Goal: Information Seeking & Learning: Learn about a topic

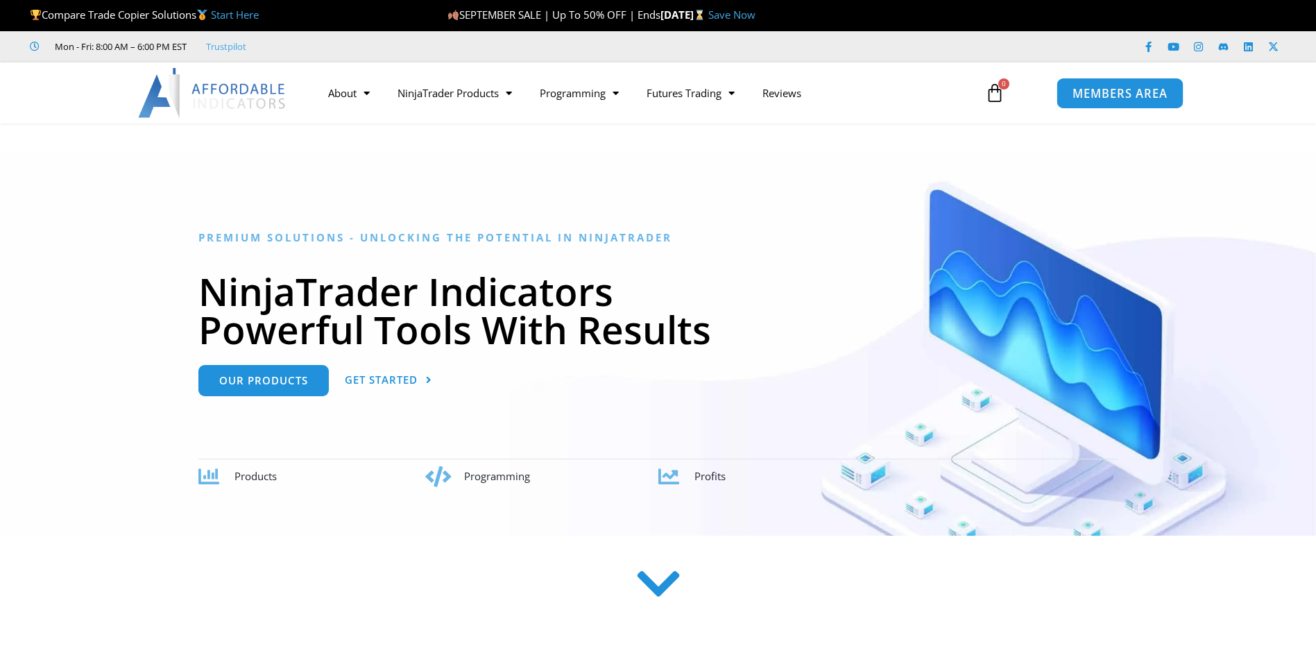
drag, startPoint x: 0, startPoint y: 0, endPoint x: 1142, endPoint y: 89, distance: 1145.6
click at [1142, 89] on span "MEMBERS AREA" at bounding box center [1120, 93] width 95 height 12
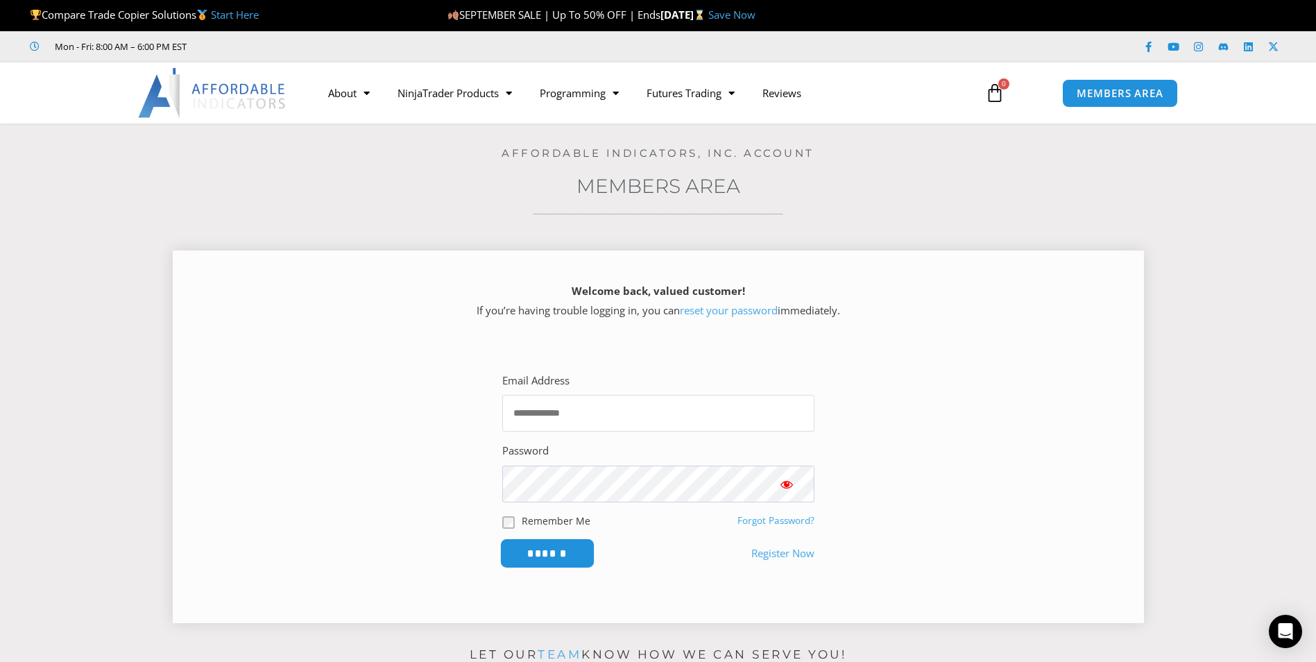
type input "**********"
click at [560, 563] on input "******" at bounding box center [547, 553] width 95 height 30
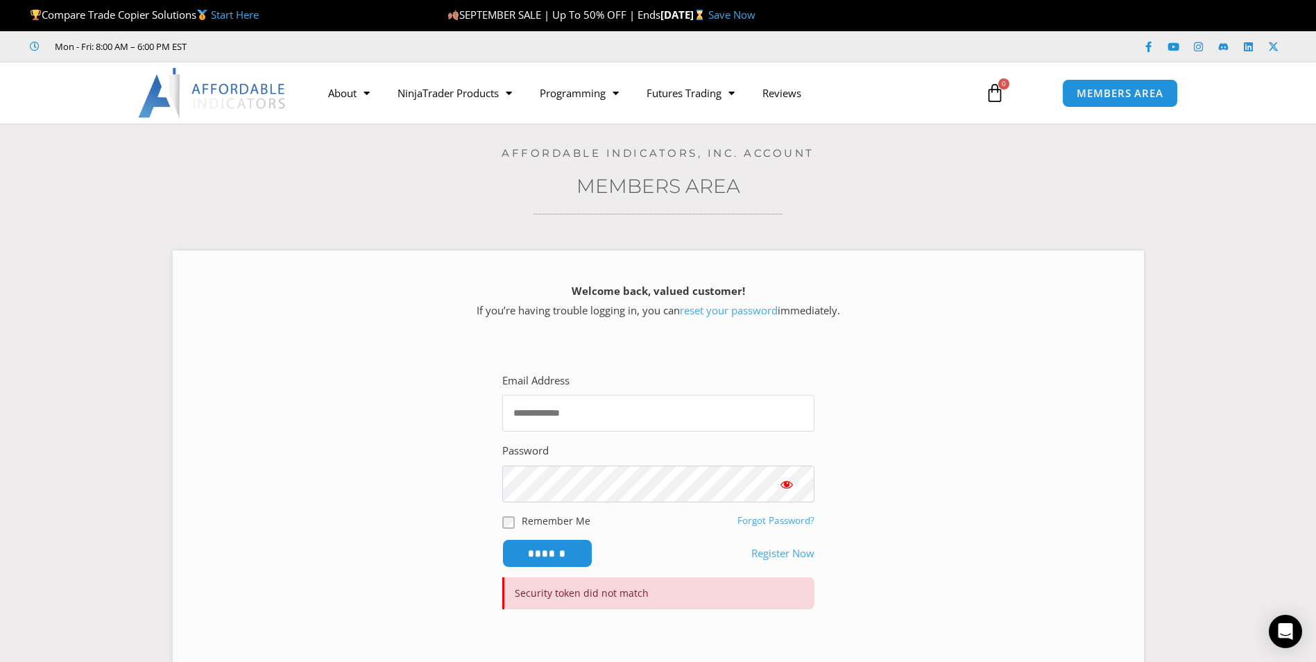
type input "**********"
click at [557, 552] on input "******" at bounding box center [547, 553] width 90 height 28
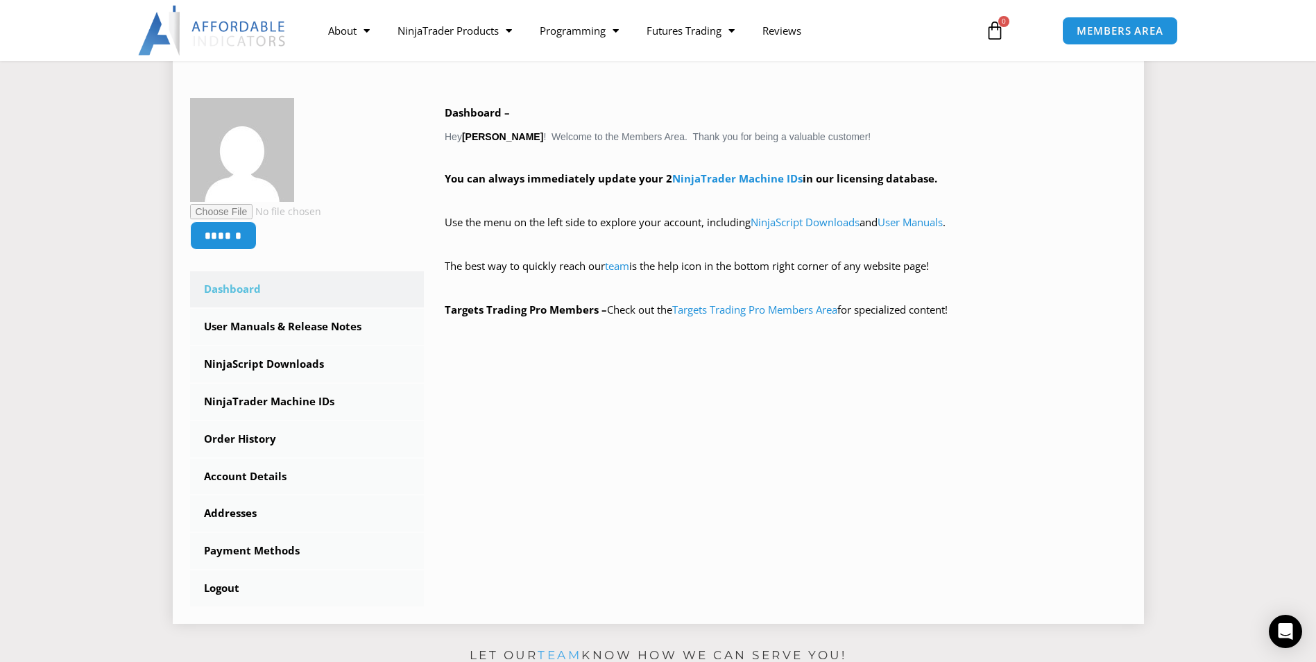
scroll to position [208, 0]
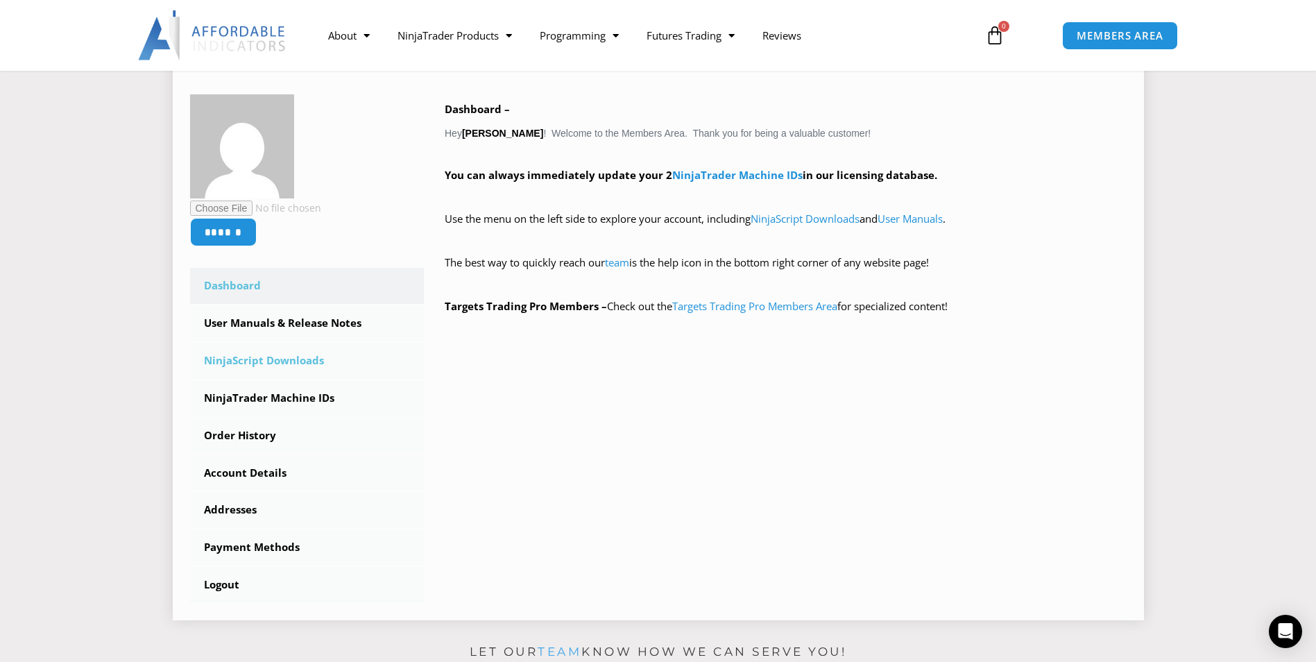
click at [252, 359] on link "NinjaScript Downloads" at bounding box center [307, 361] width 235 height 36
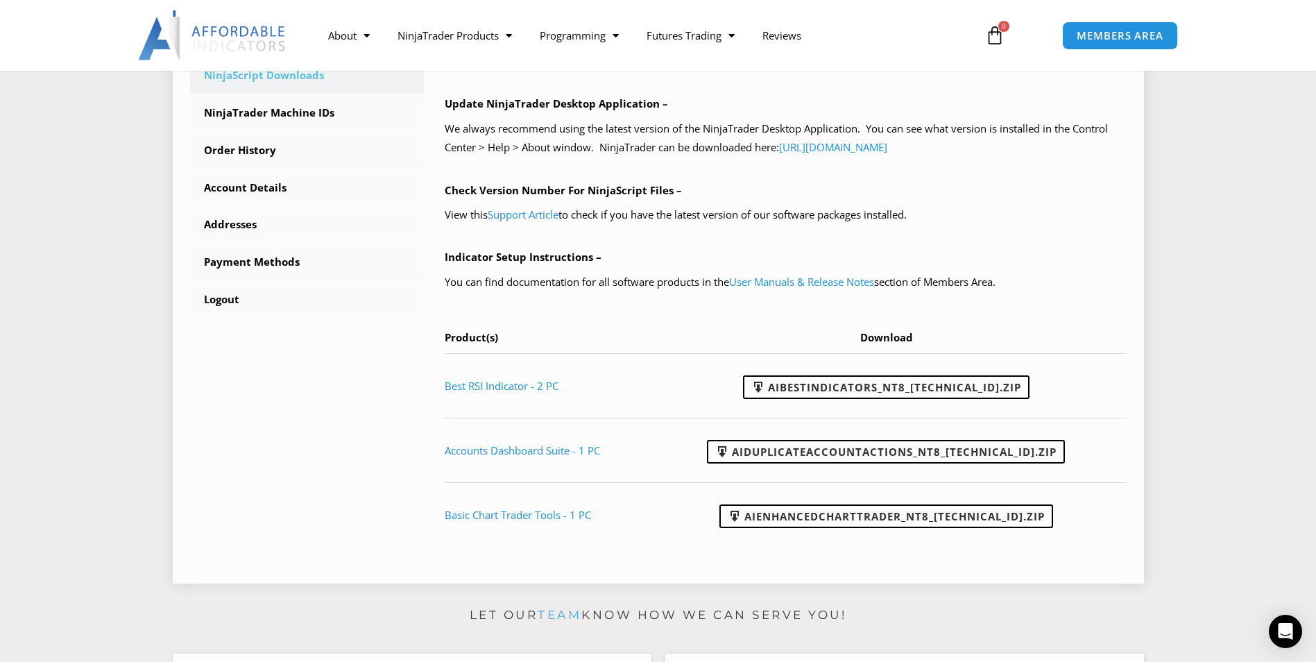
scroll to position [486, 0]
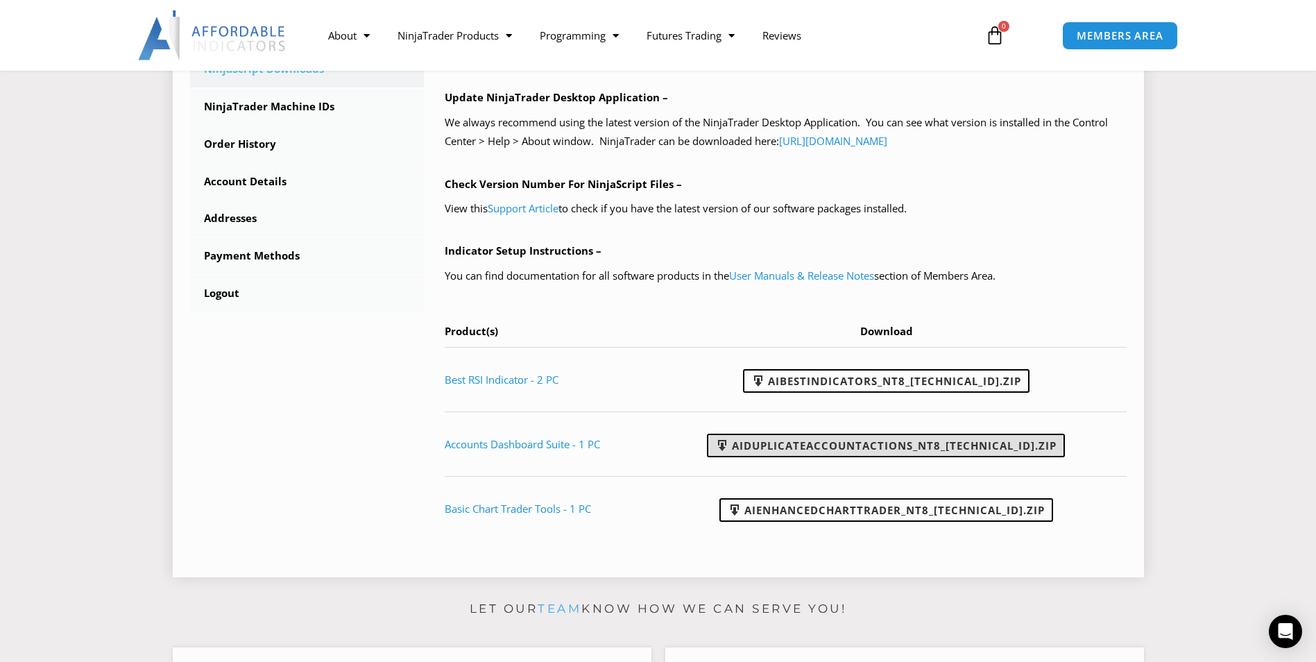
click at [896, 445] on link "AIDuplicateAccountActions_NT8_25.9.24.1.zip" at bounding box center [886, 446] width 358 height 24
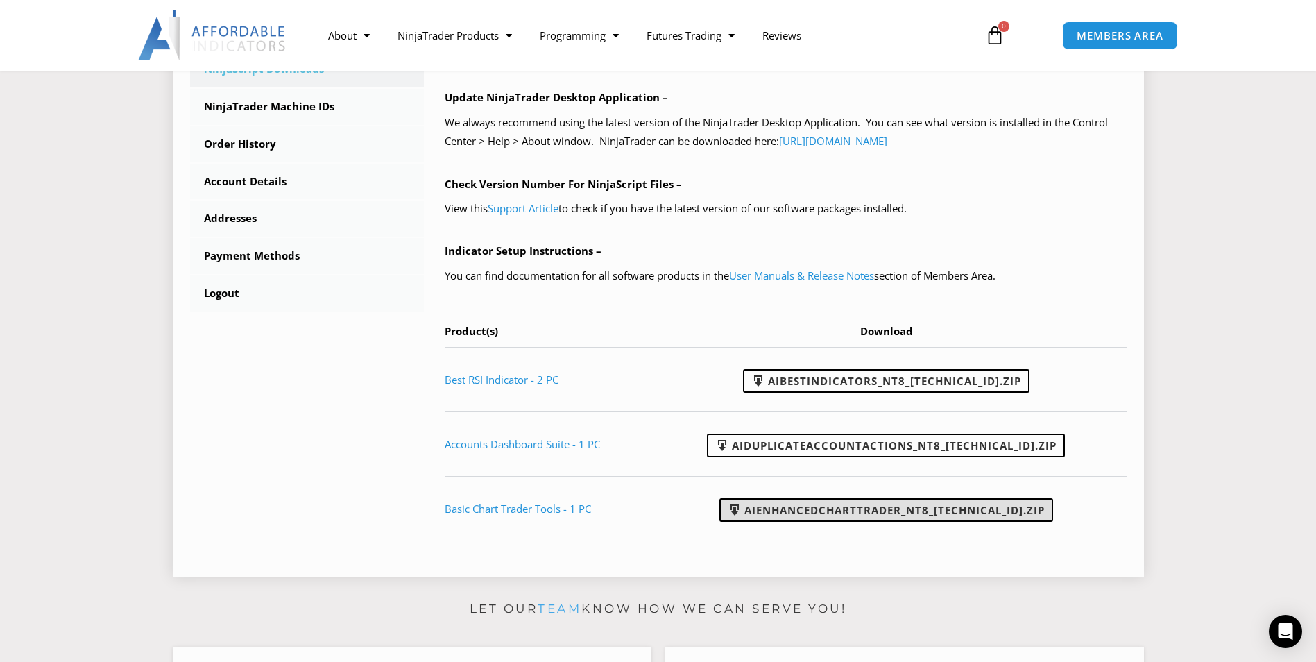
click at [899, 509] on link "AIEnhancedChartTrader_NT8_25.1.31.1.zip" at bounding box center [887, 510] width 334 height 24
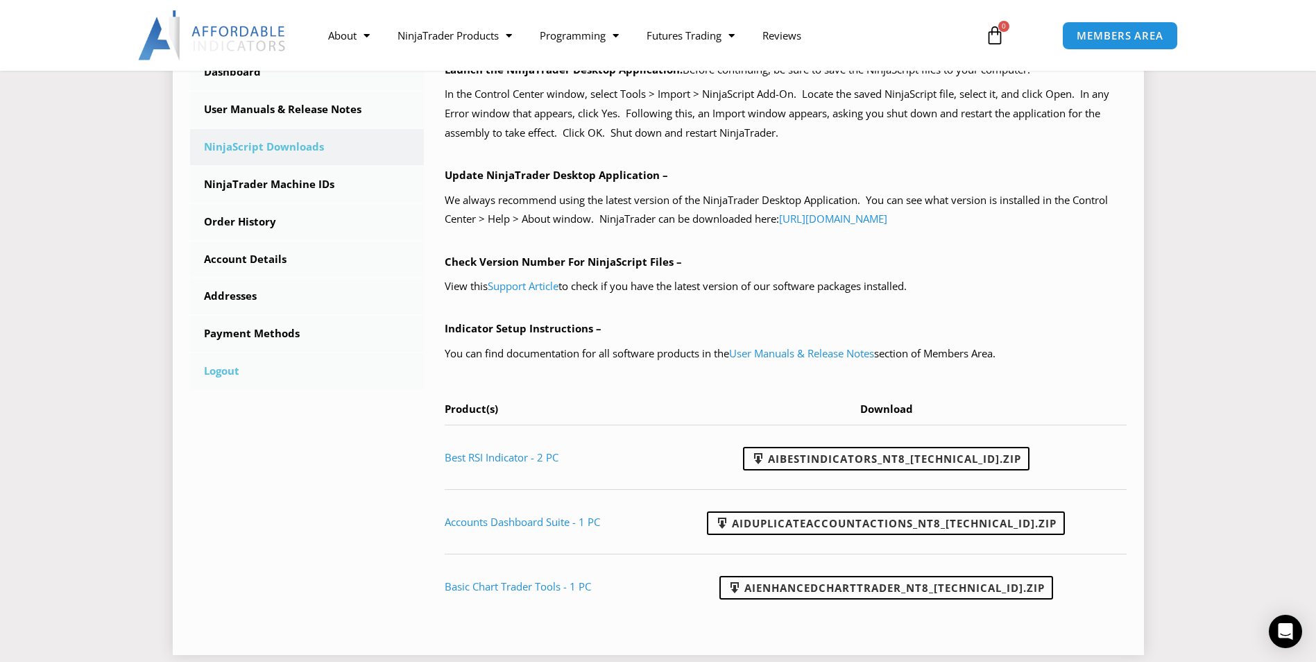
scroll to position [416, 0]
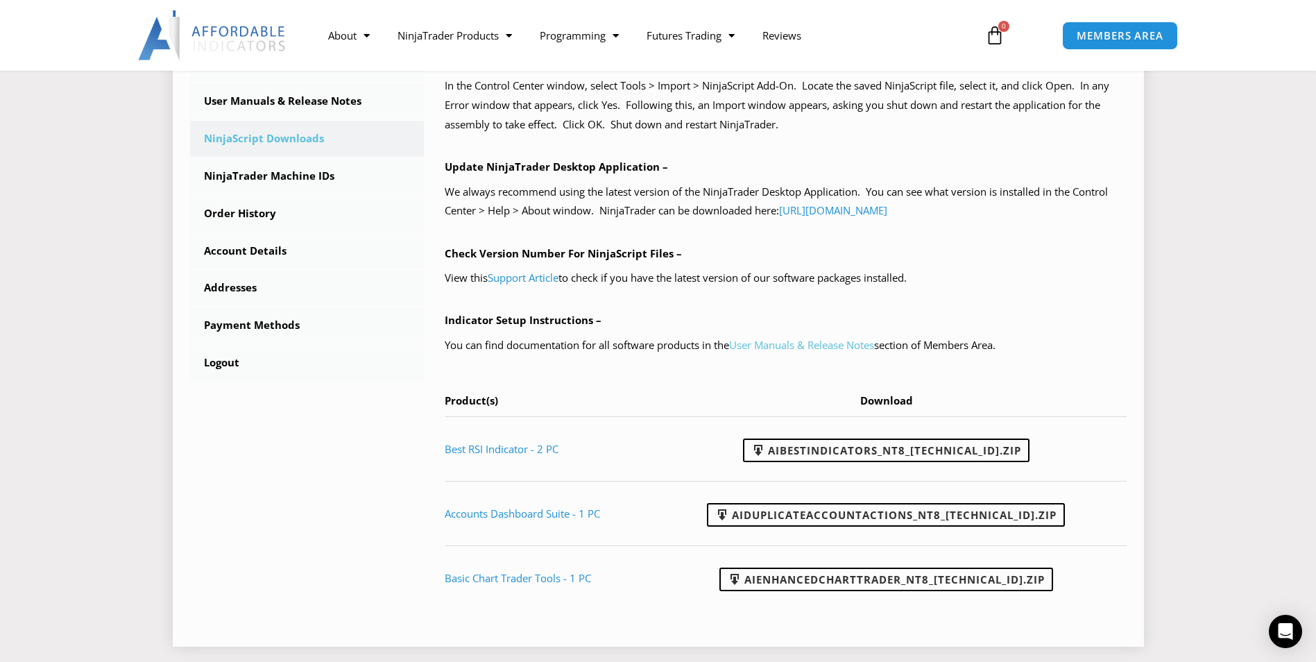
click at [810, 341] on link "User Manuals & Release Notes" at bounding box center [801, 345] width 145 height 14
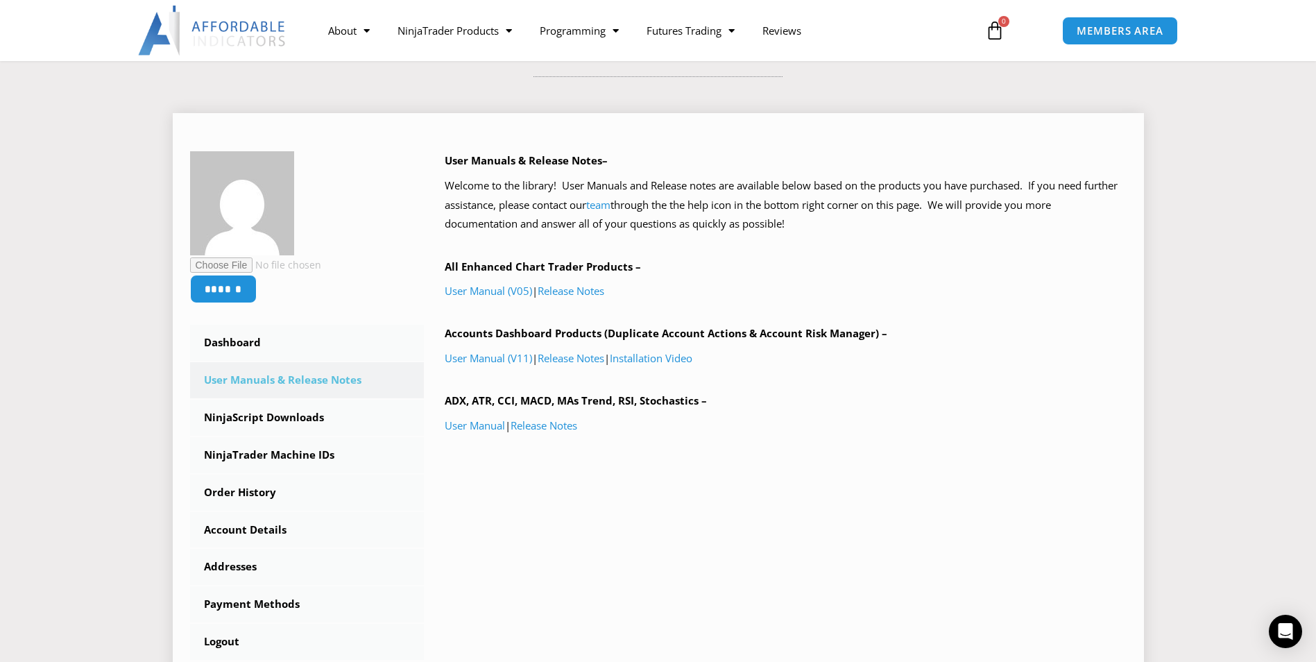
scroll to position [139, 0]
click at [494, 289] on link "User Manual (V05)" at bounding box center [488, 289] width 87 height 14
click at [273, 417] on link "NinjaScript Downloads" at bounding box center [307, 416] width 235 height 36
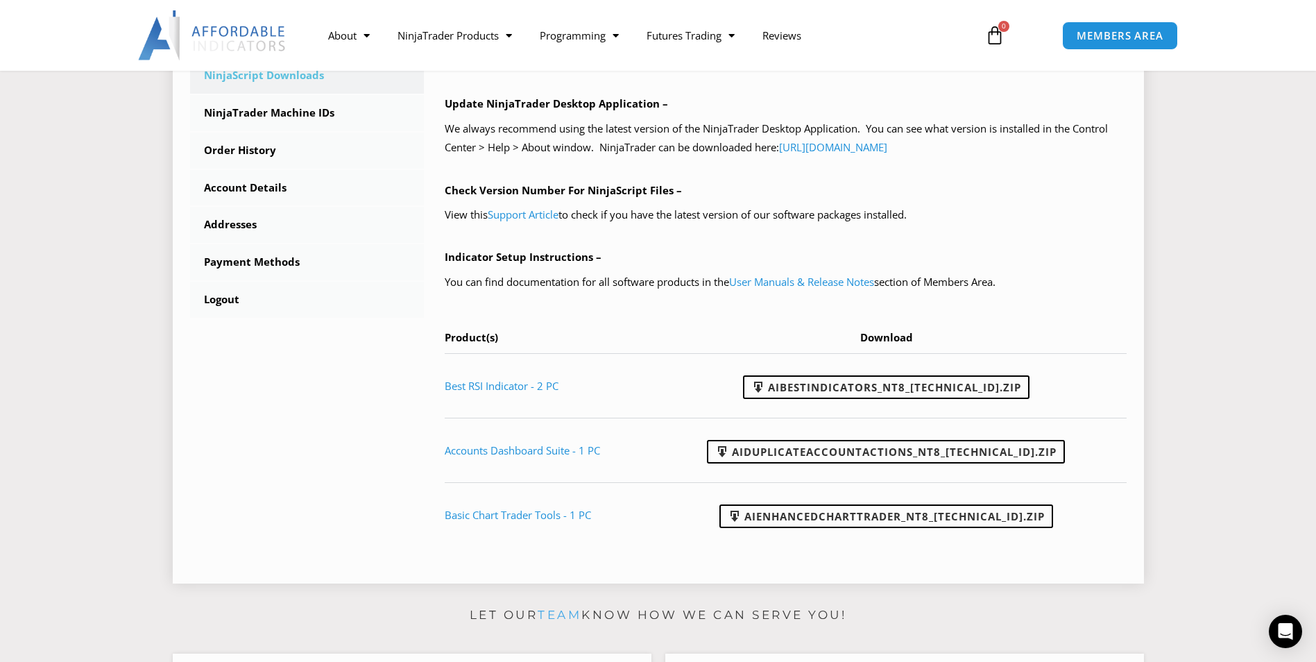
scroll to position [486, 0]
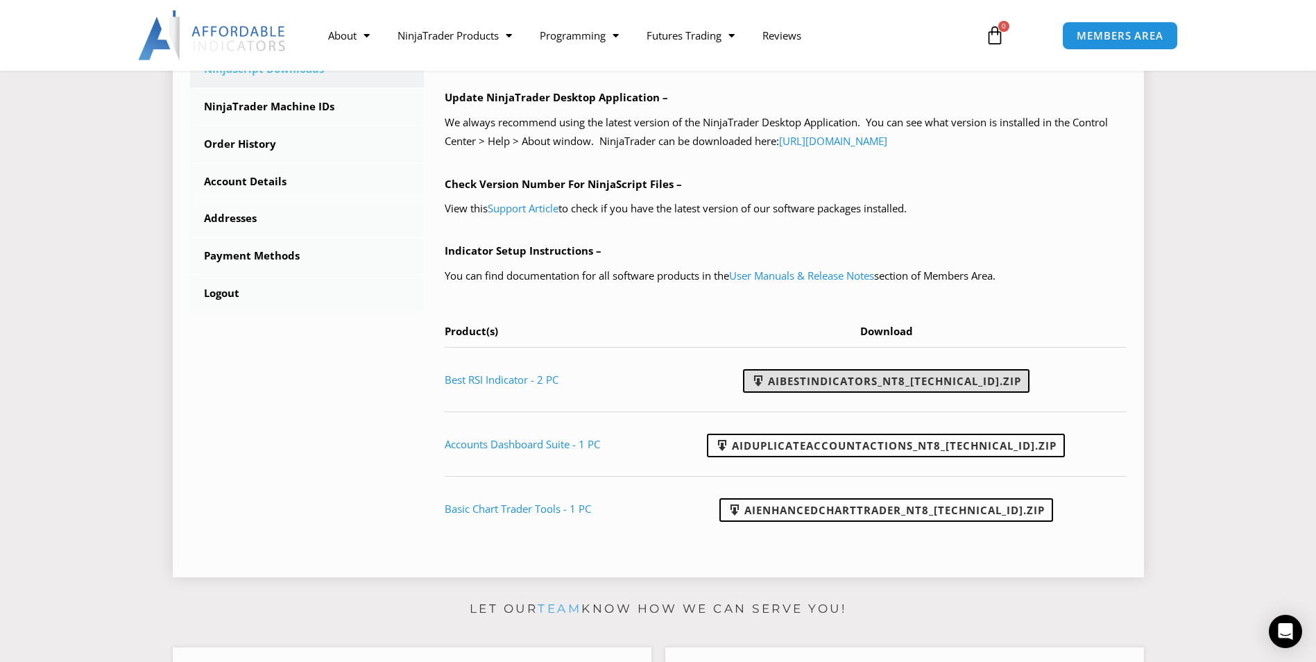
click at [895, 376] on link "AIBestIndicators_NT8_25.8.12.1.zip" at bounding box center [886, 381] width 287 height 24
click at [1199, 316] on section "****** Dashboard Subscriptions User Manuals & Release Notes NinjaScript Downloa…" at bounding box center [658, 166] width 1247 height 844
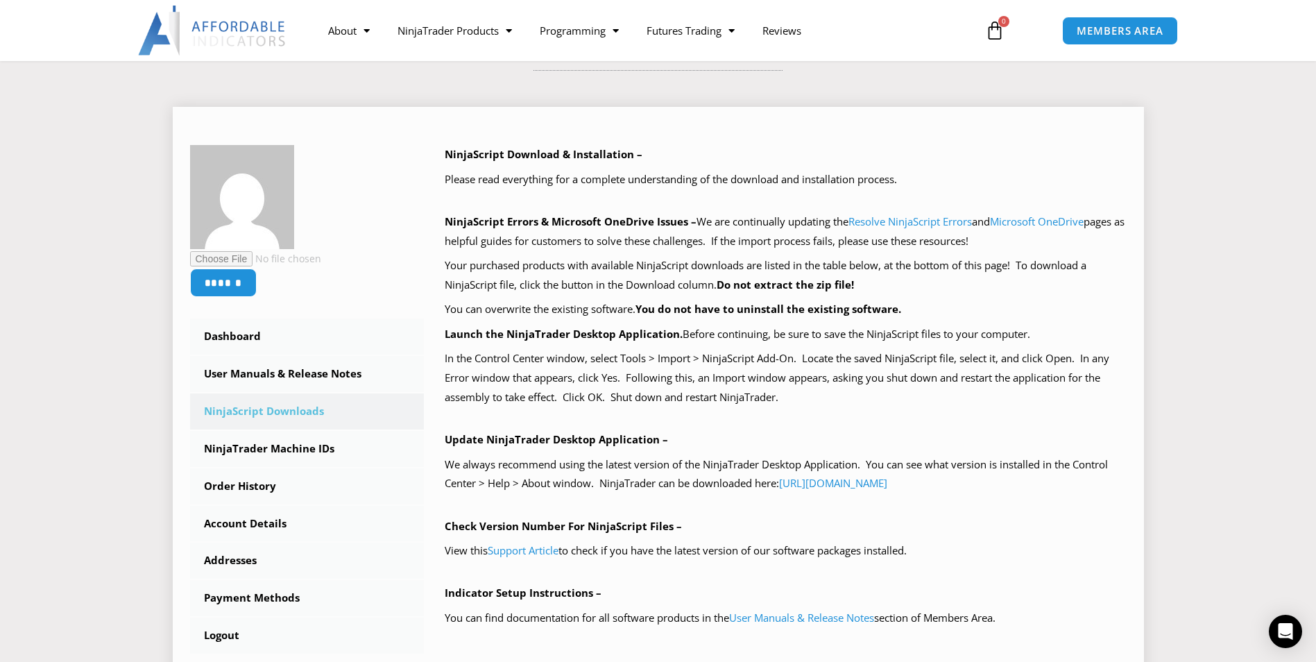
scroll to position [139, 0]
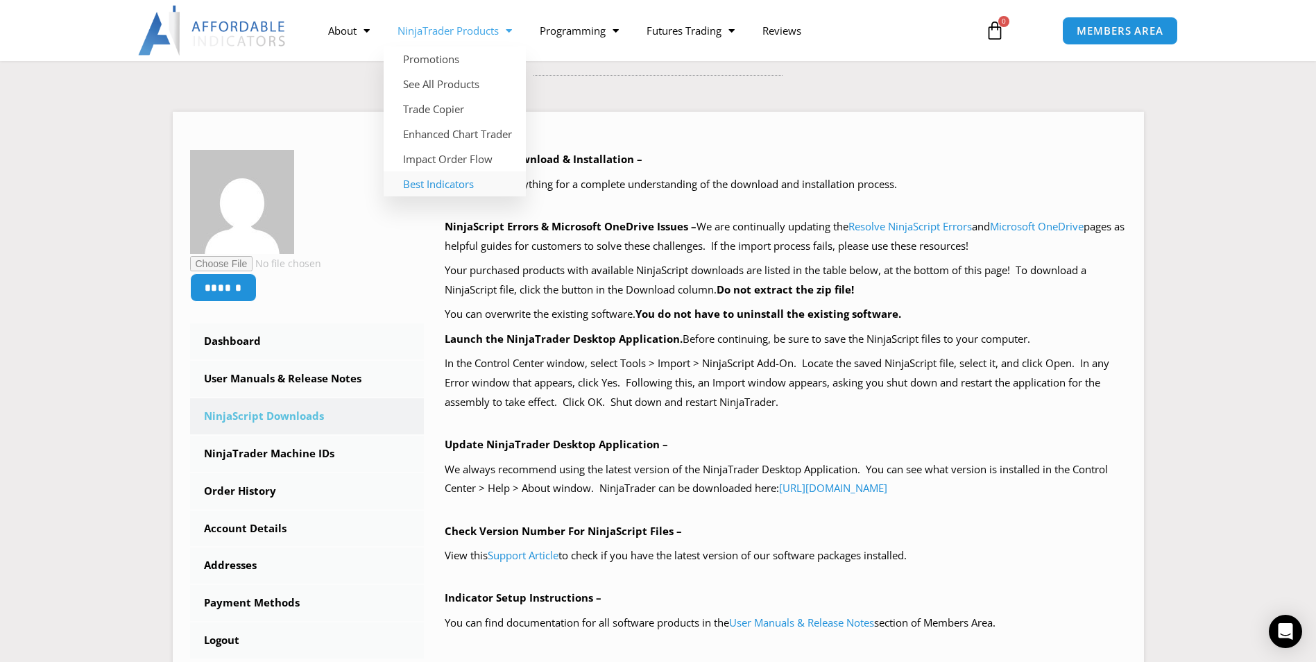
click at [439, 181] on link "Best Indicators" at bounding box center [455, 183] width 142 height 25
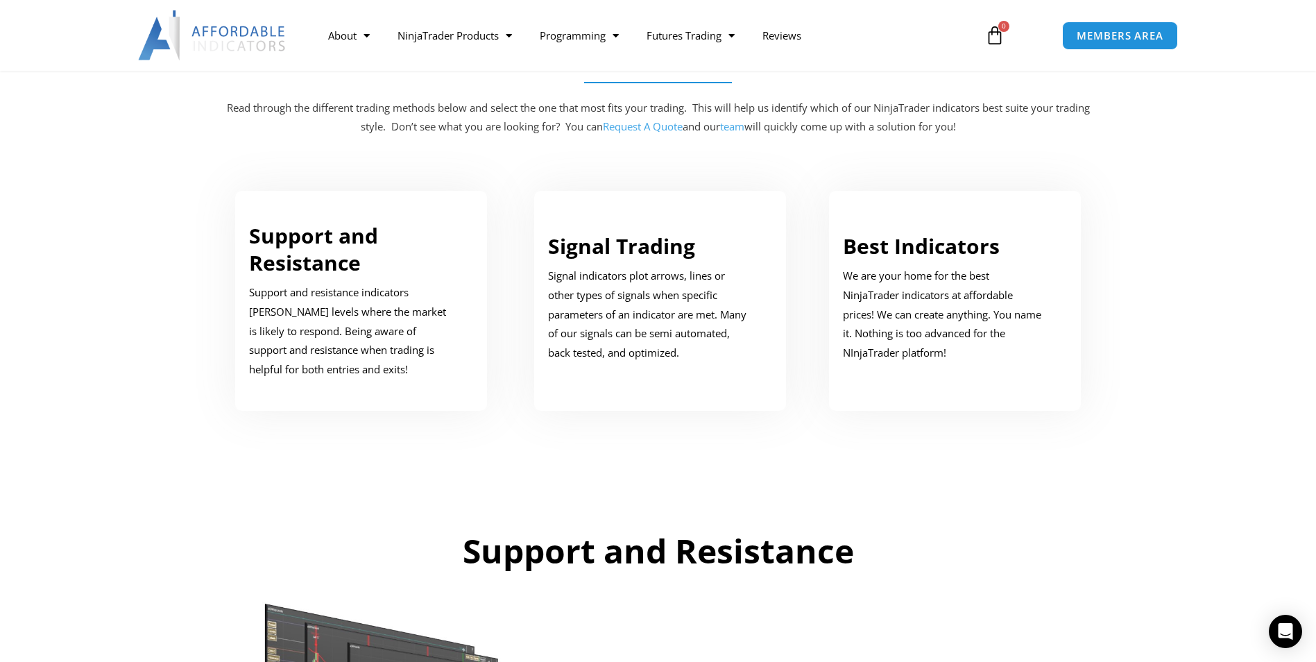
scroll to position [694, 0]
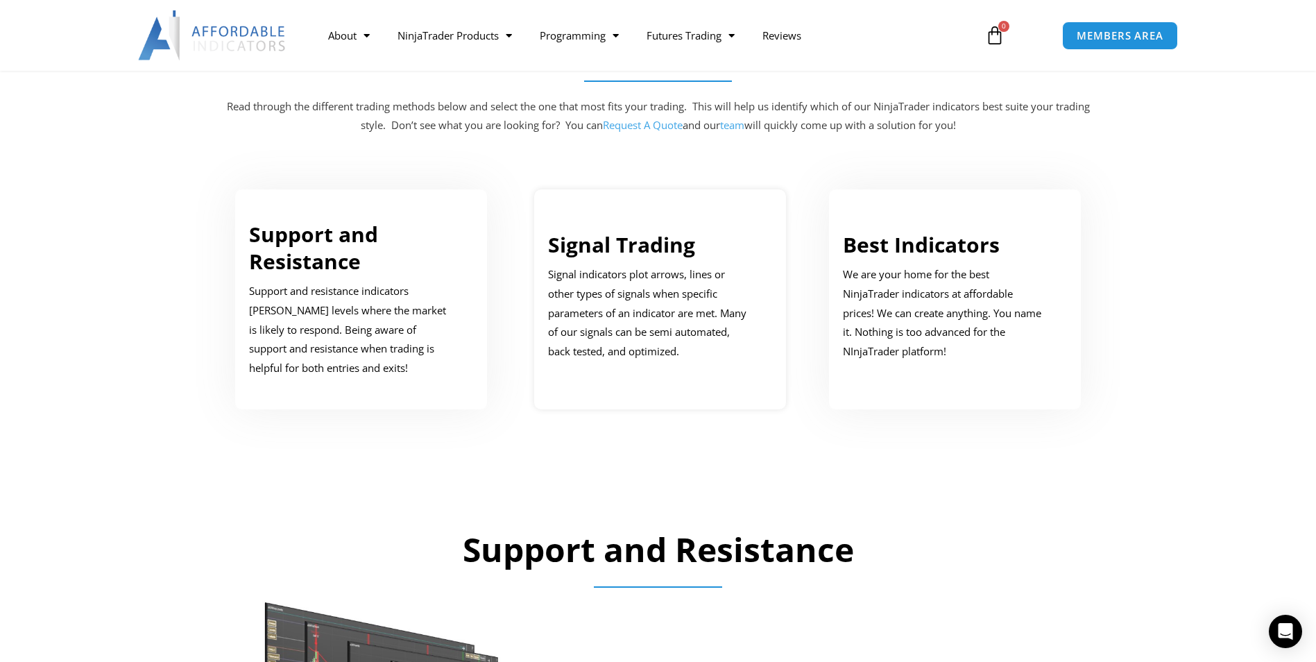
click at [632, 243] on link "Signal Trading" at bounding box center [621, 244] width 147 height 28
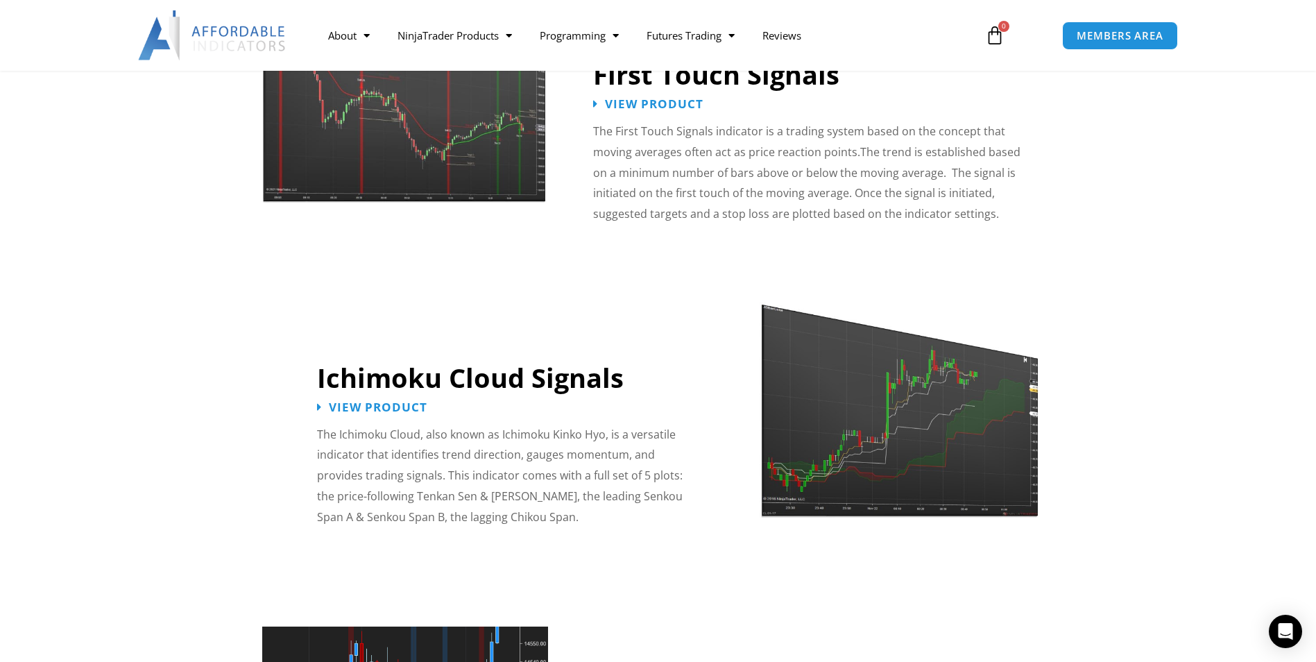
scroll to position [2290, 0]
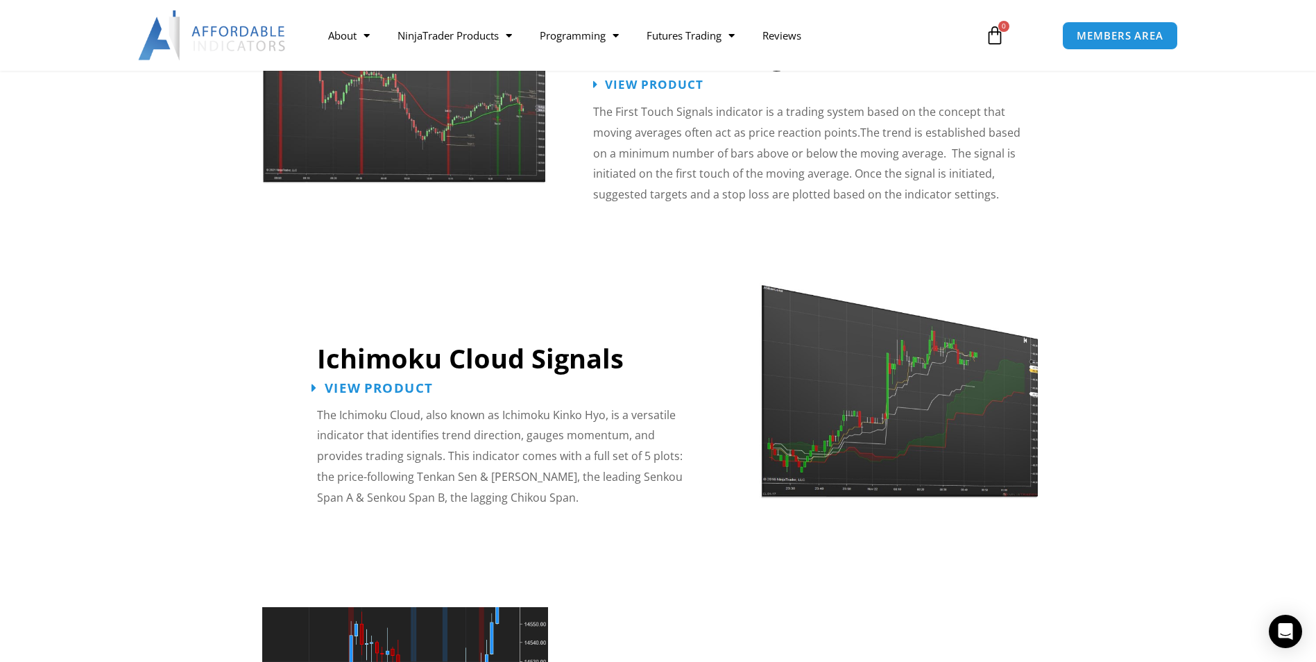
click at [391, 381] on span "View Product" at bounding box center [379, 387] width 108 height 13
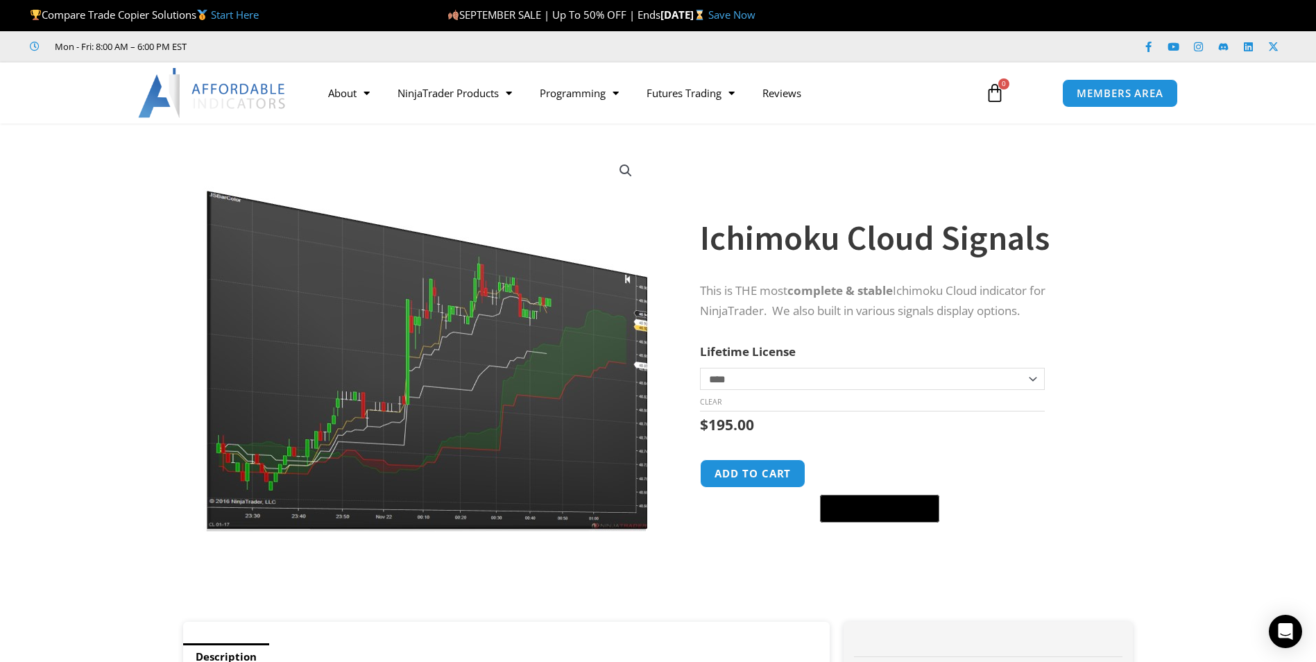
click at [1032, 381] on select "**********" at bounding box center [872, 379] width 344 height 22
click at [700, 368] on select "**********" at bounding box center [872, 379] width 344 height 22
click at [1036, 381] on select "**********" at bounding box center [872, 379] width 344 height 22
select select "*"
click at [700, 368] on select "**********" at bounding box center [872, 379] width 344 height 22
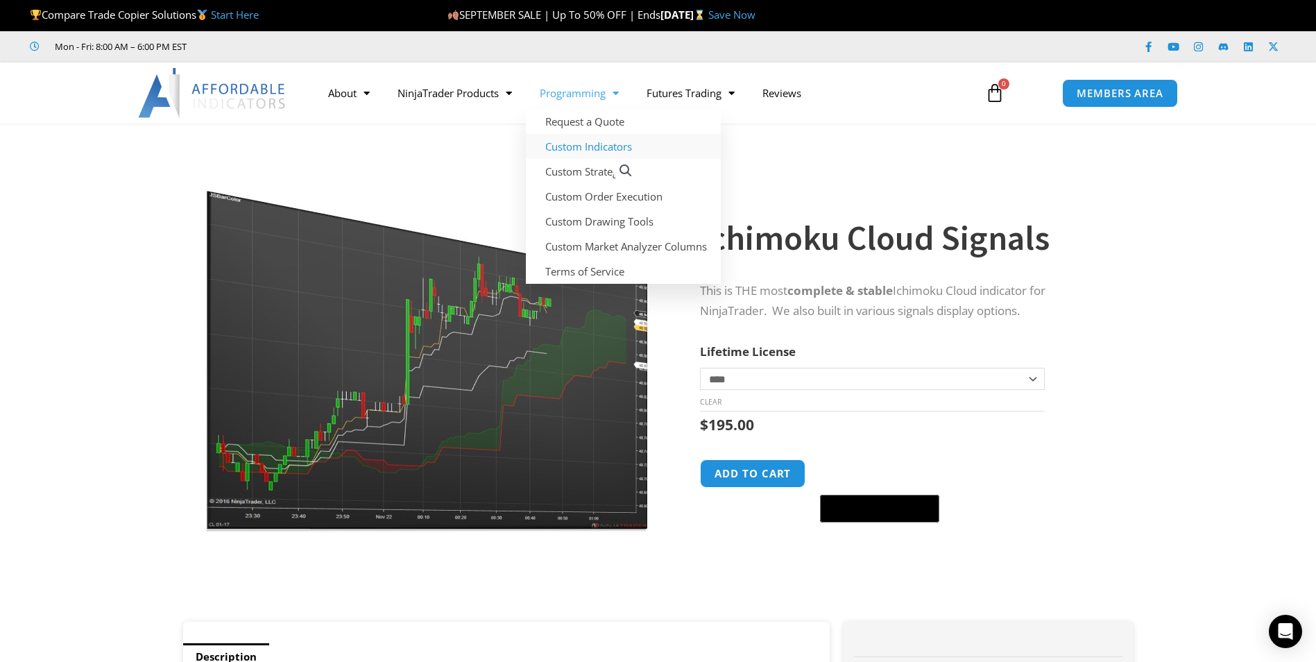
click at [590, 147] on link "Custom Indicators" at bounding box center [623, 146] width 195 height 25
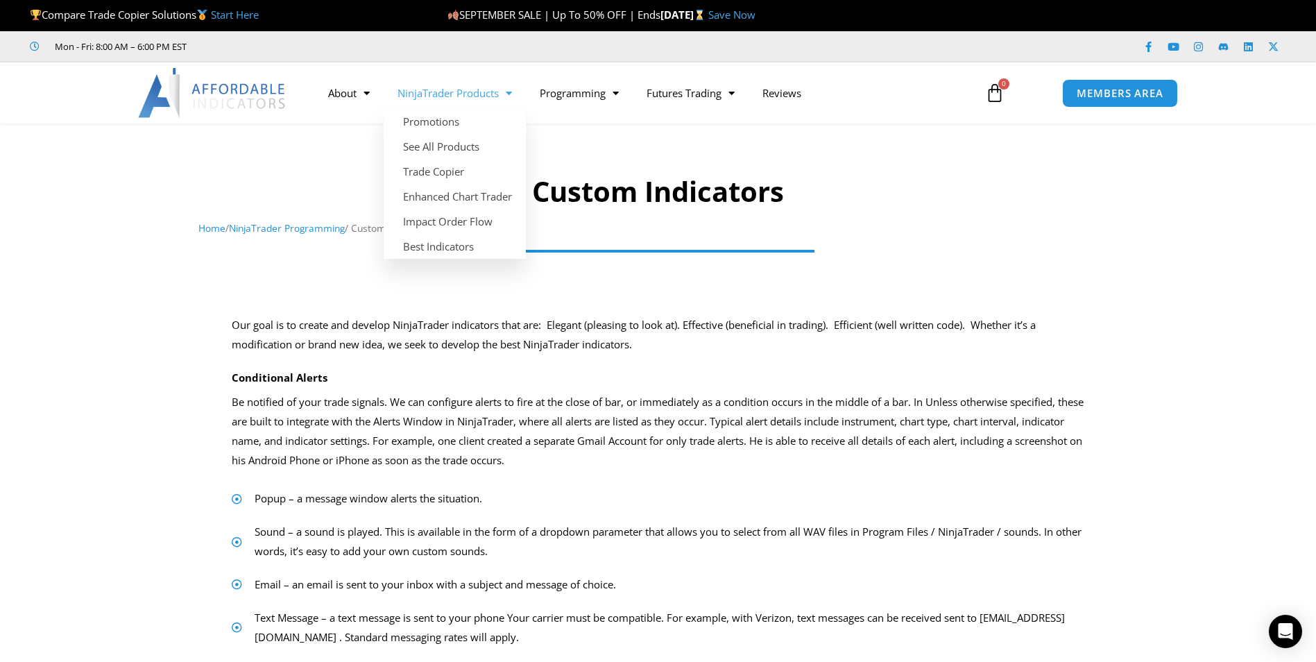
click at [507, 101] on span "Menu" at bounding box center [505, 93] width 13 height 24
click at [508, 92] on span "Menu" at bounding box center [505, 93] width 13 height 24
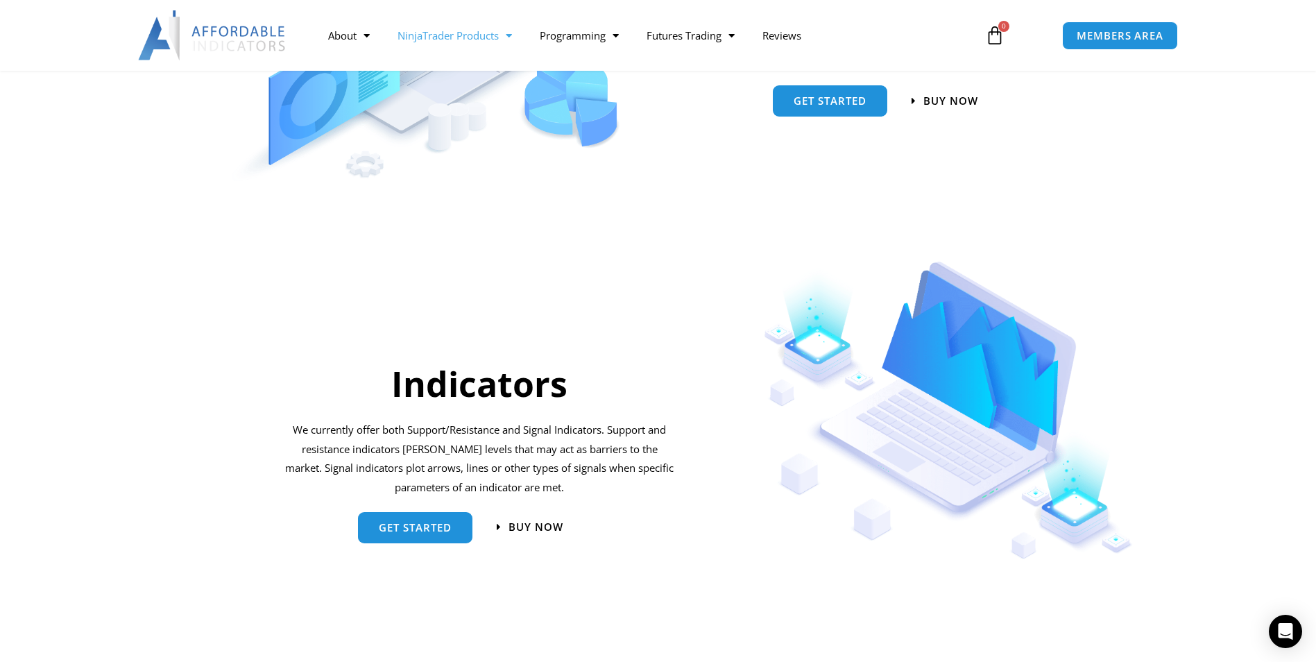
scroll to position [1249, 0]
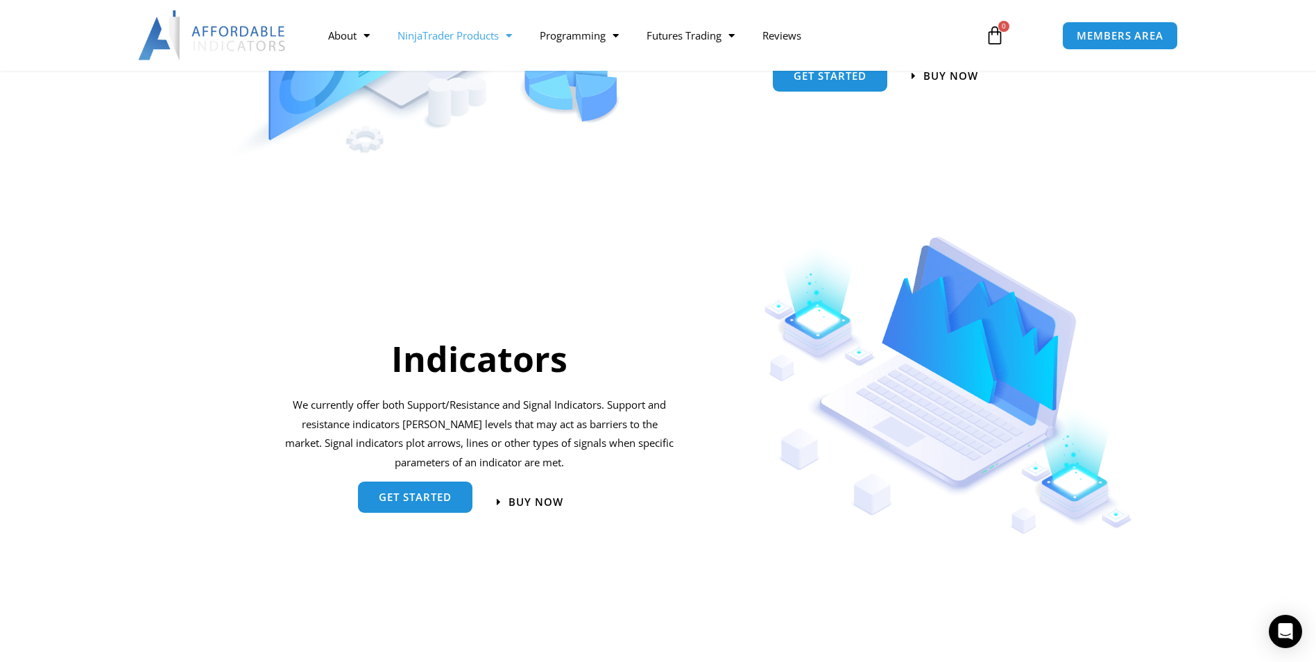
click at [400, 502] on span "get started" at bounding box center [415, 497] width 73 height 10
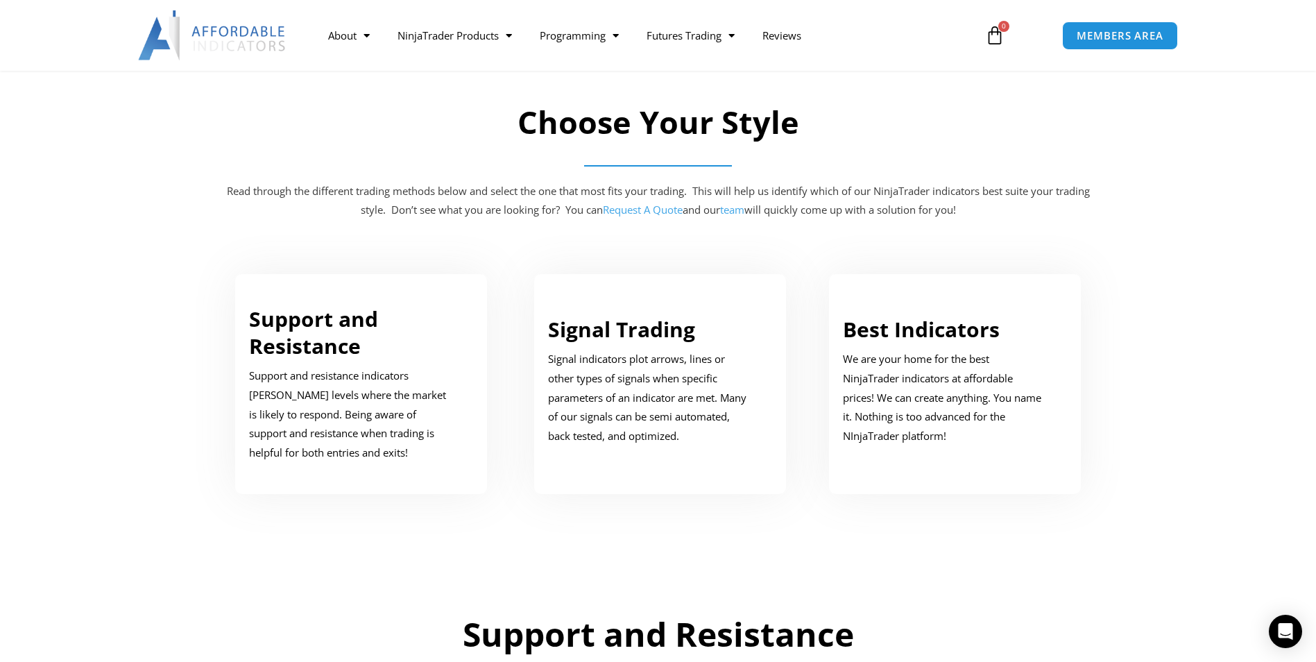
scroll to position [624, 0]
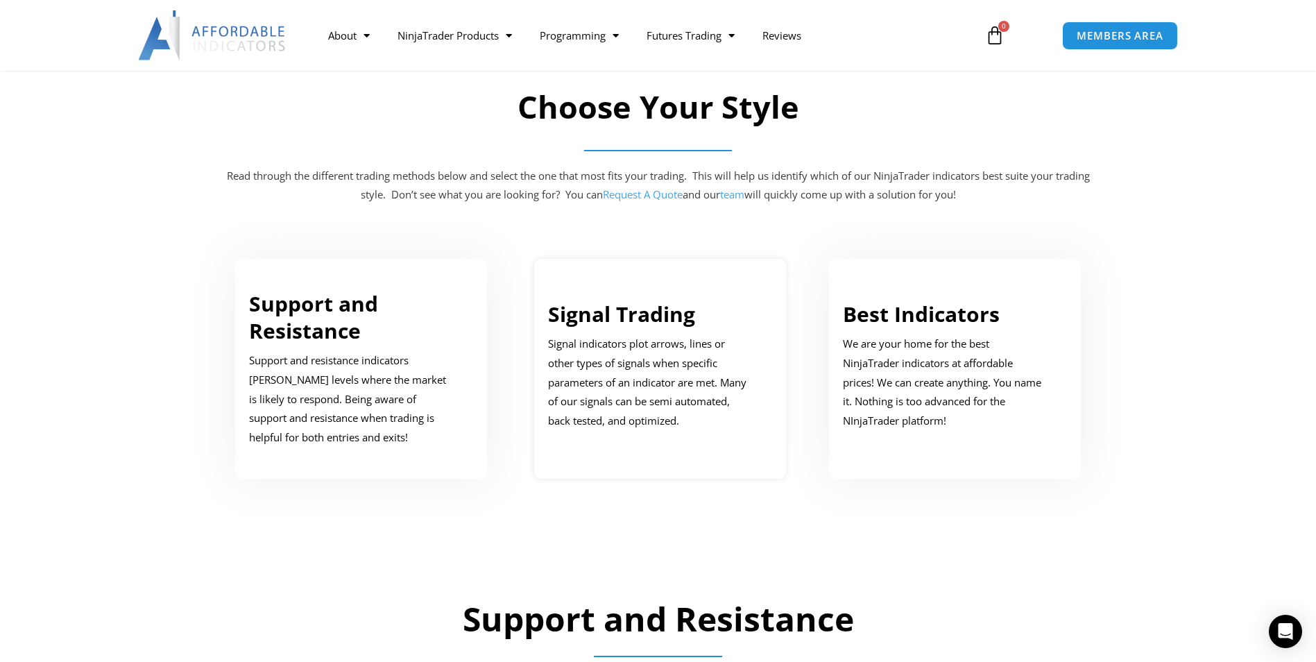
click at [593, 317] on link "Signal Trading" at bounding box center [621, 314] width 147 height 28
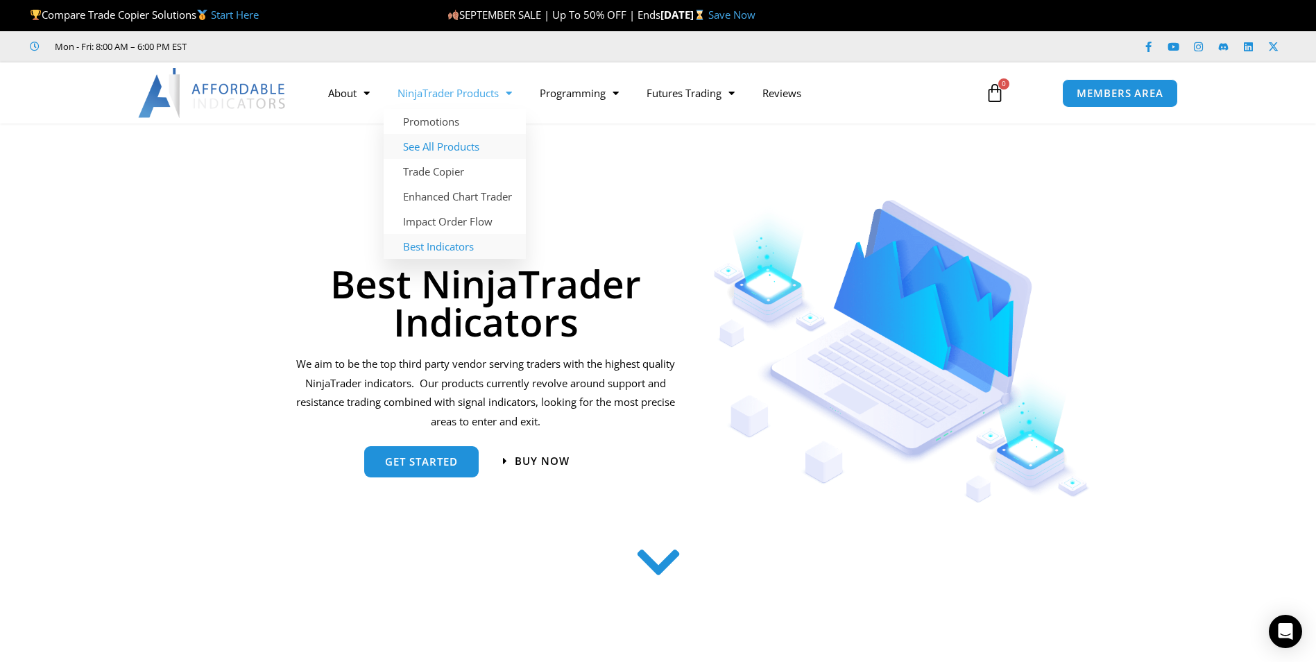
click at [450, 144] on link "See All Products" at bounding box center [455, 146] width 142 height 25
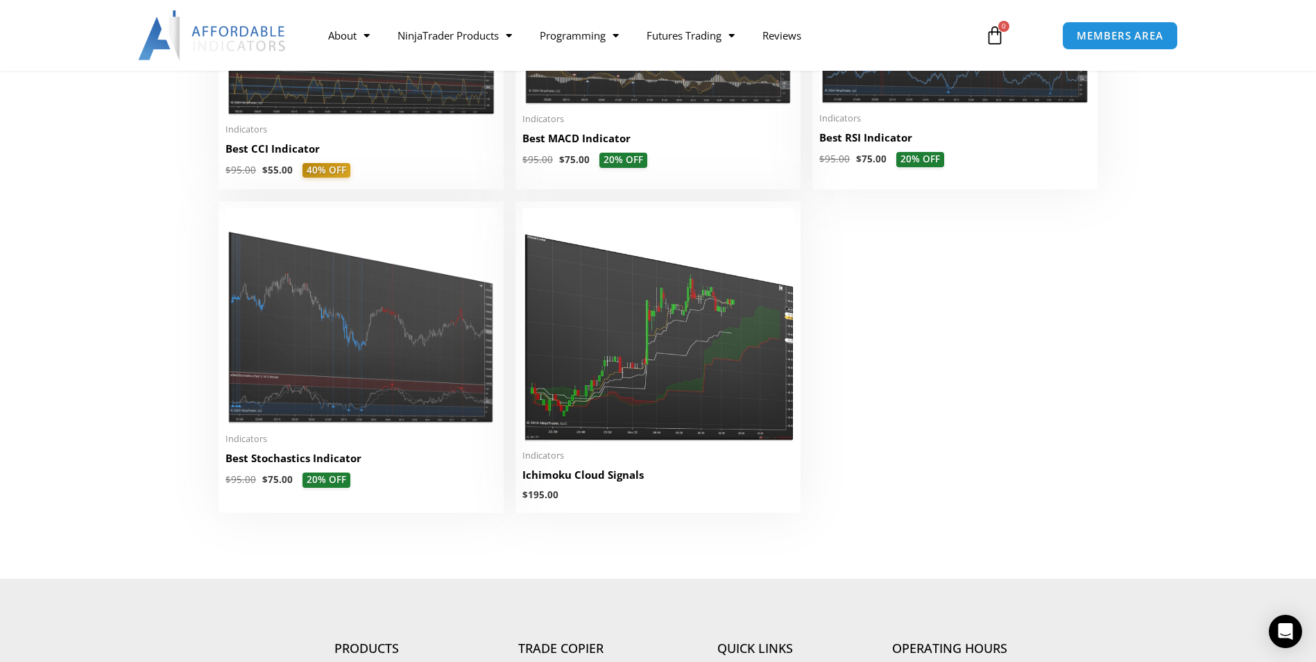
scroll to position [3053, 0]
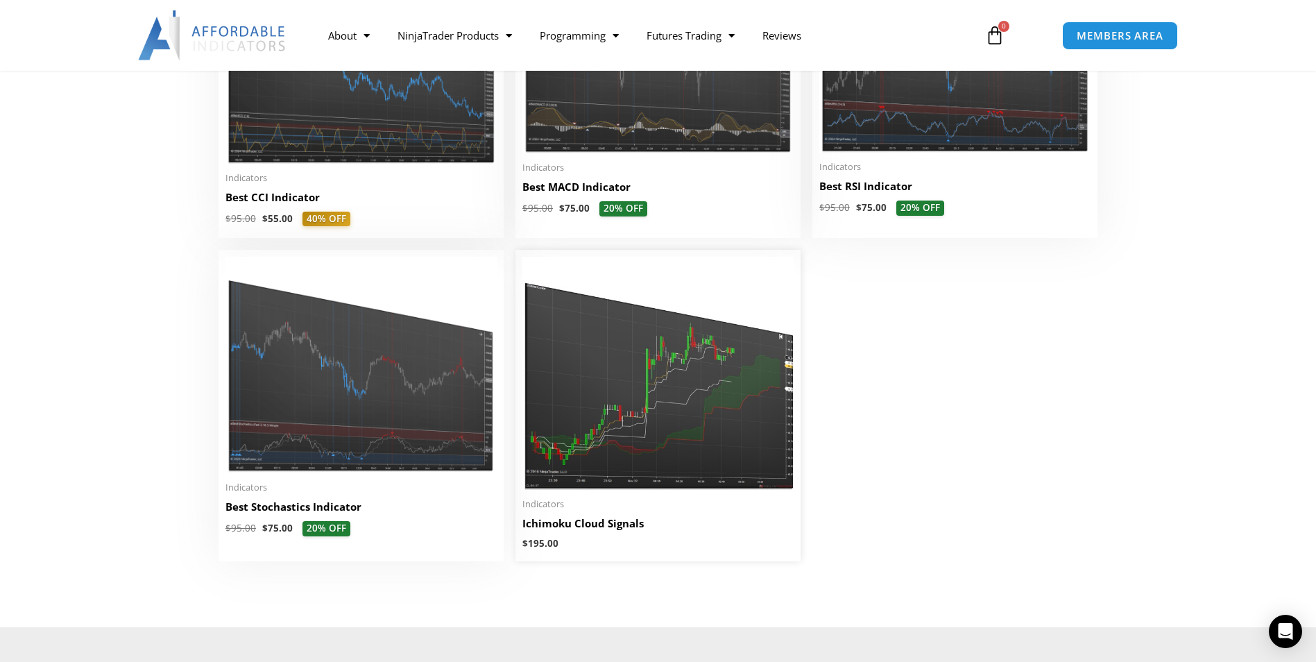
click at [645, 520] on h2 "Ichimoku Cloud Signals" at bounding box center [657, 523] width 271 height 15
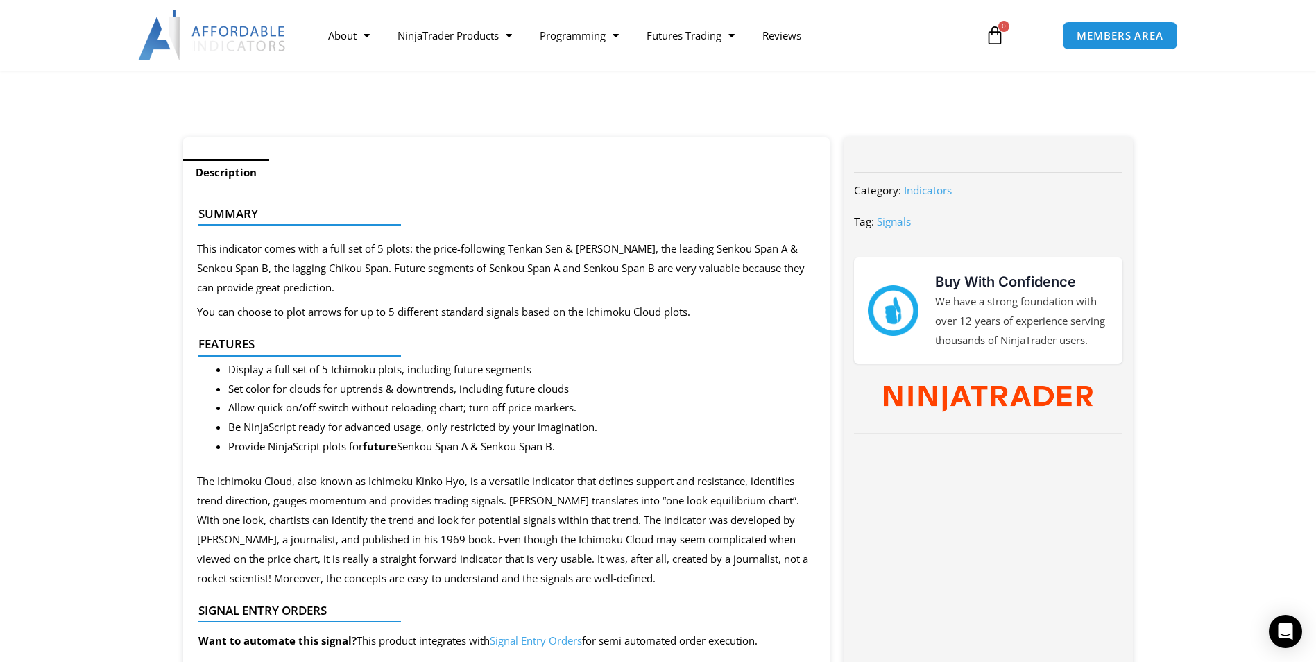
scroll to position [486, 0]
click at [527, 638] on link "Signal Entry Orders" at bounding box center [536, 639] width 92 height 14
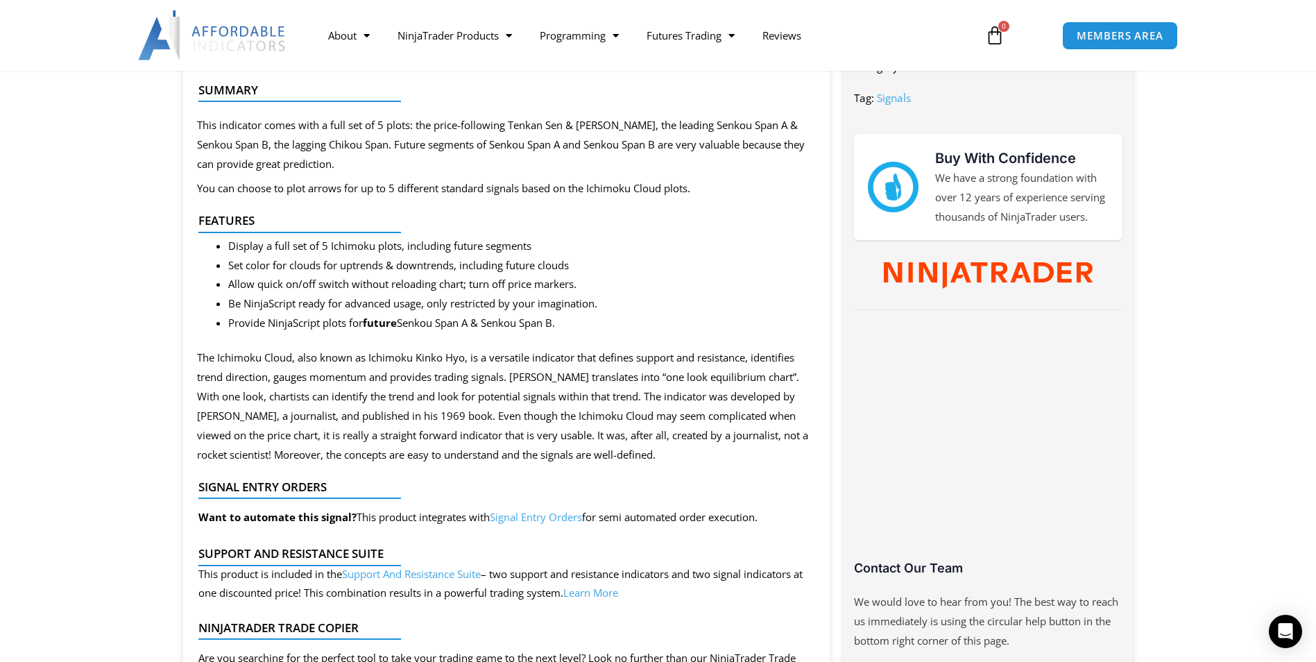
scroll to position [624, 0]
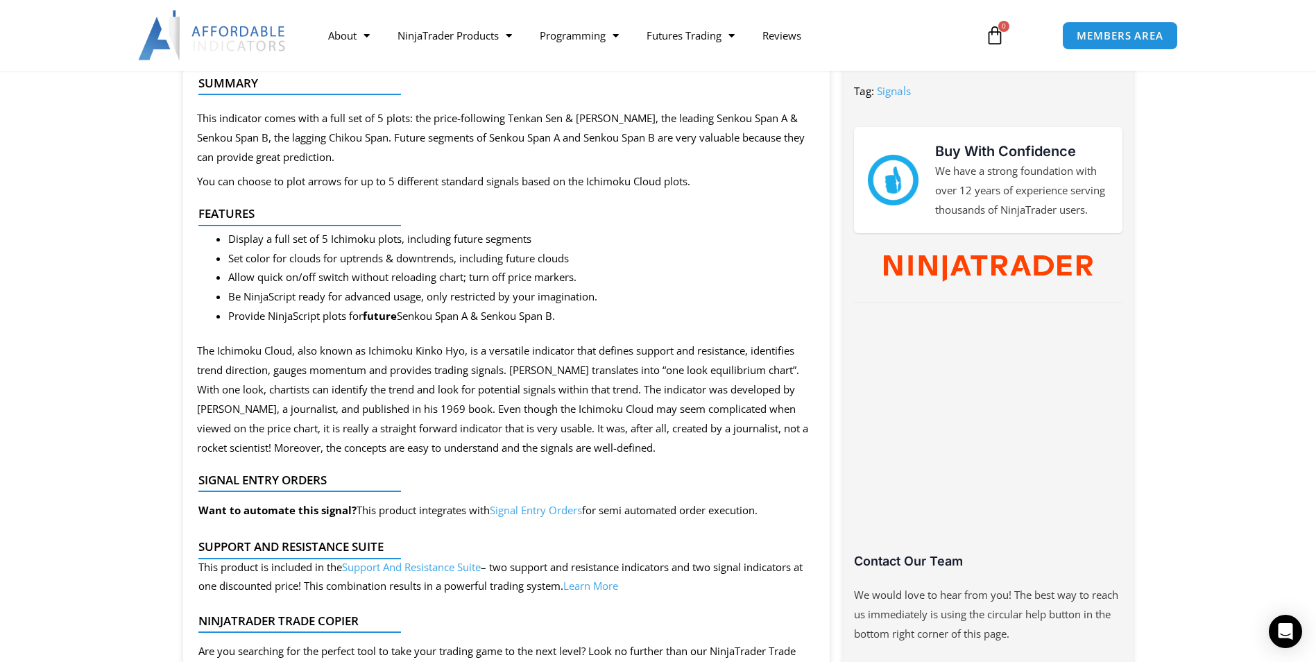
click at [414, 563] on link "Support And Resistance Suite" at bounding box center [411, 567] width 139 height 14
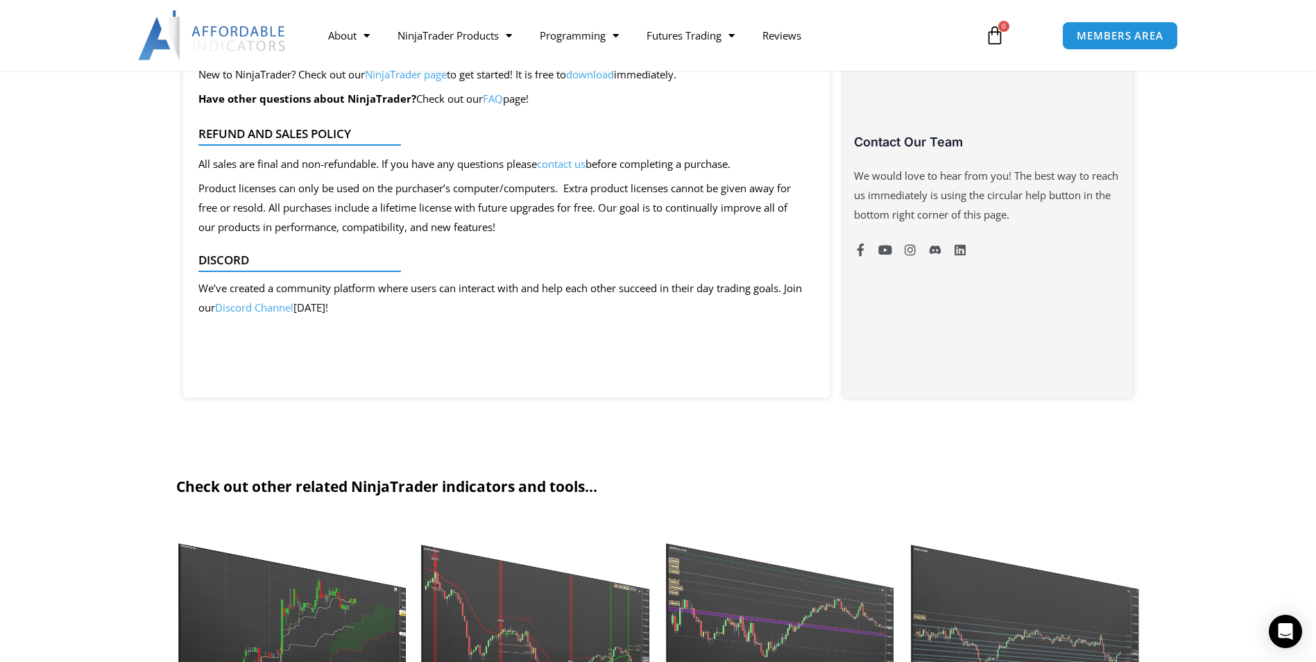
scroll to position [971, 0]
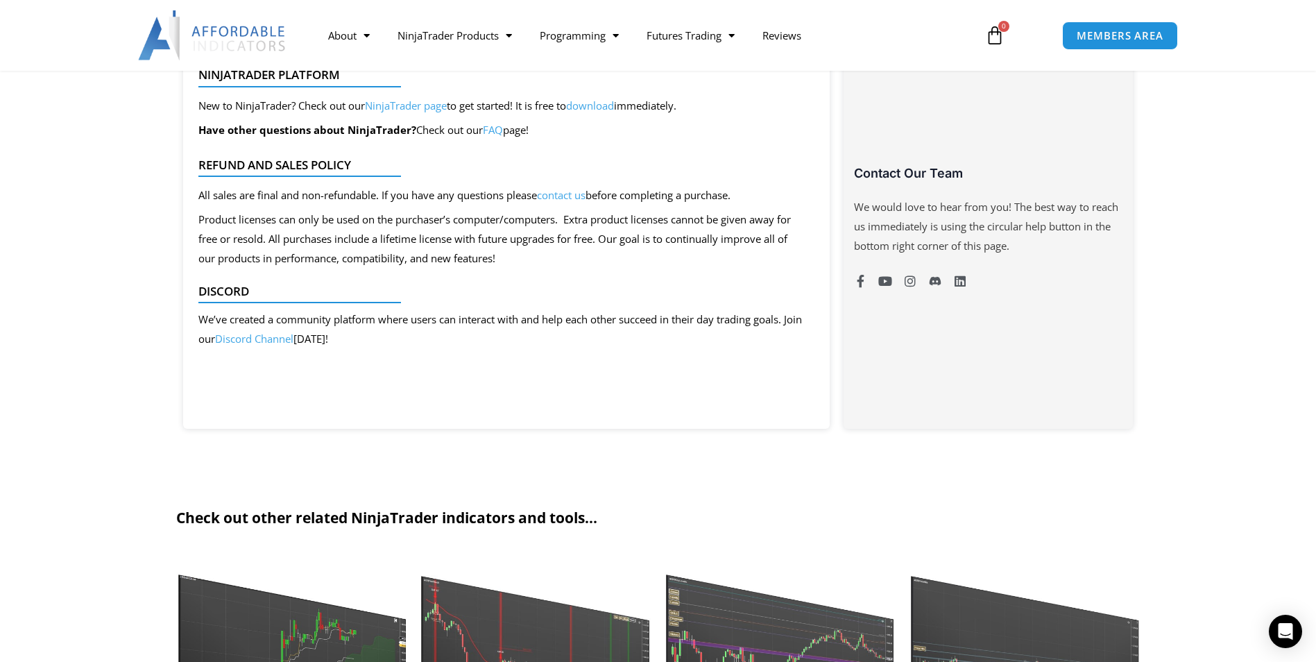
click at [278, 341] on link "Discord Channel" at bounding box center [254, 339] width 78 height 14
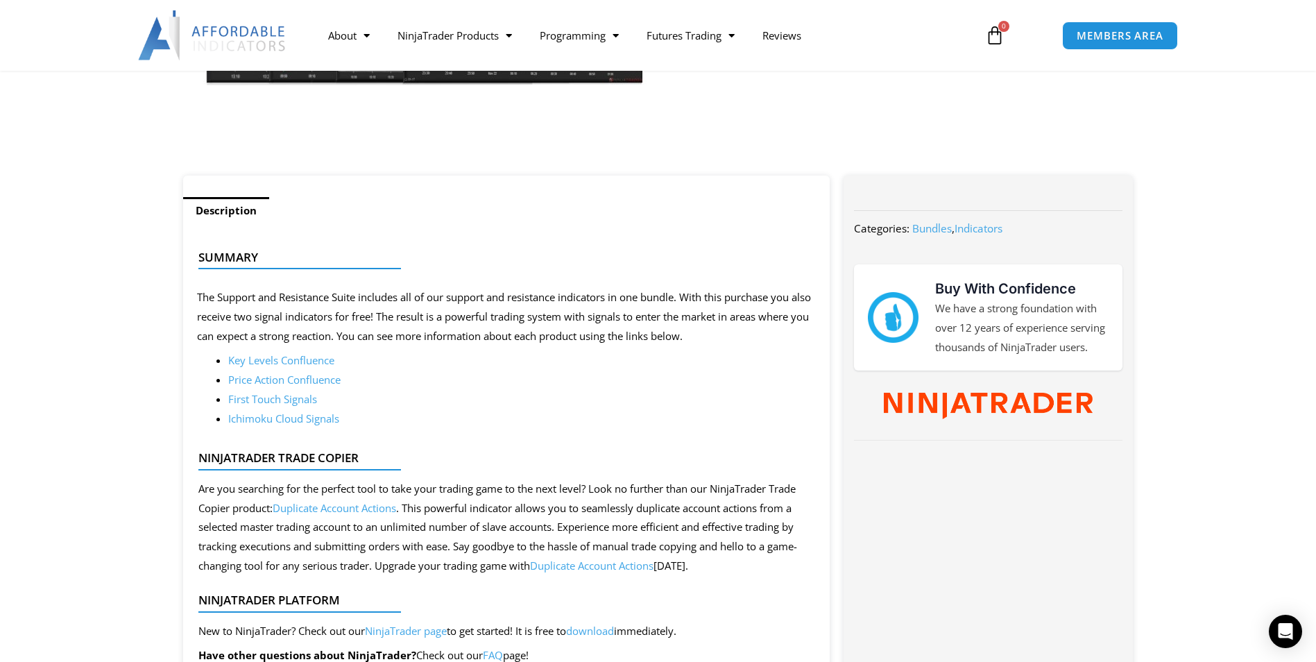
scroll to position [455, 0]
click at [304, 358] on link "Key Levels Confluence" at bounding box center [281, 361] width 106 height 14
